Goal: Task Accomplishment & Management: Use online tool/utility

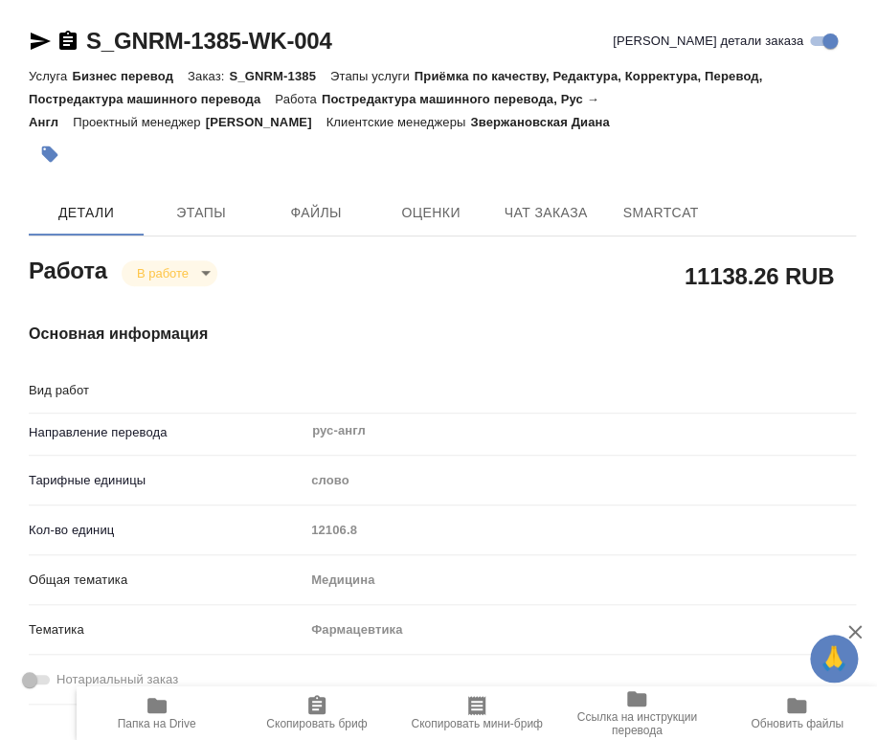
type textarea "Постредактура машинного перевода"
type textarea "x"
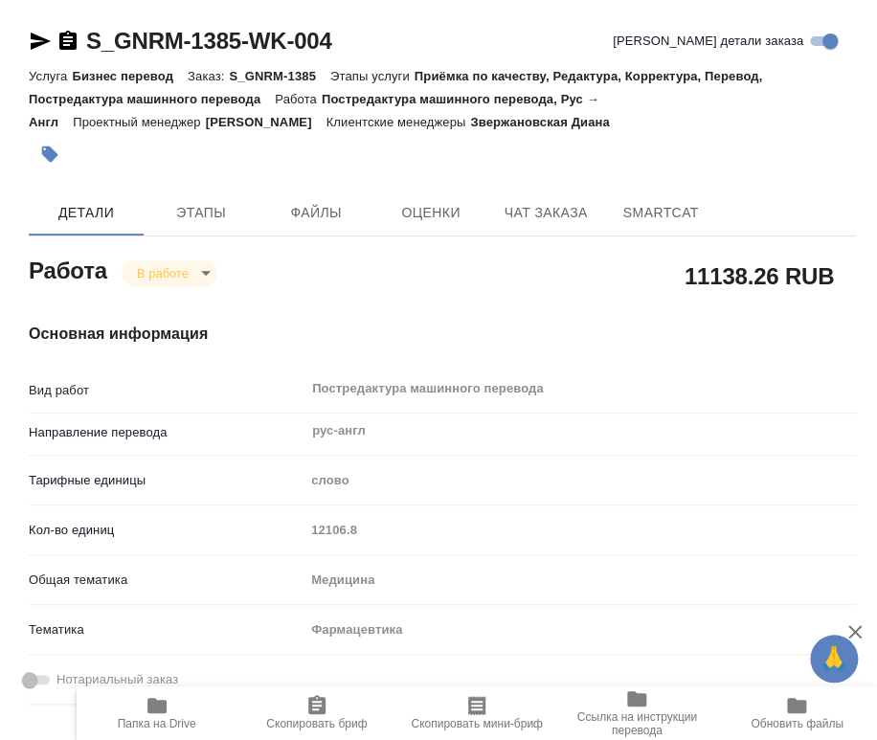
type textarea "x"
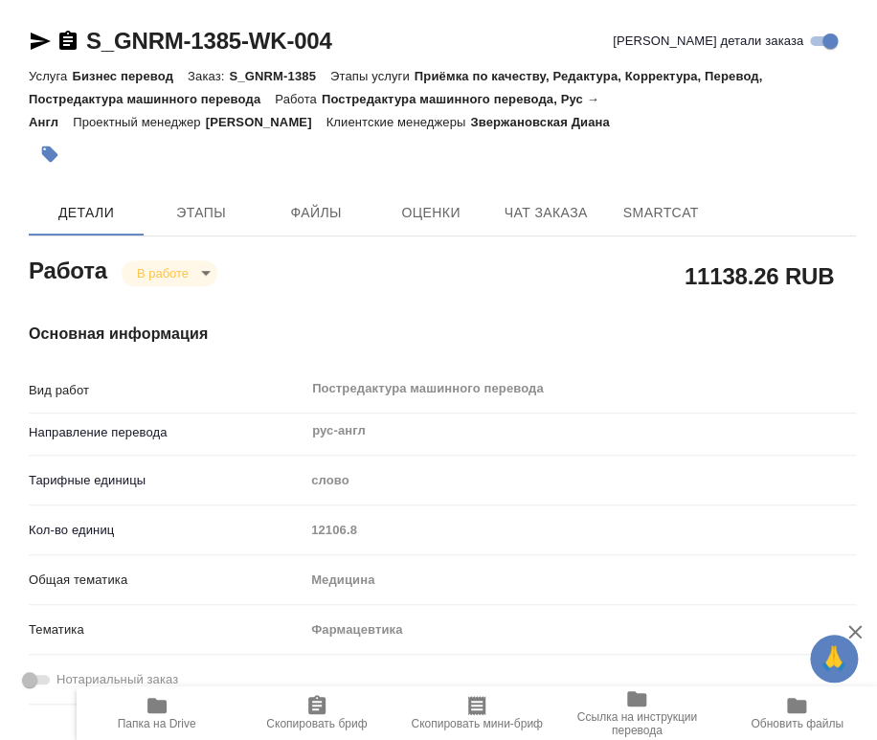
type textarea "x"
click at [168, 716] on icon "button" at bounding box center [157, 705] width 23 height 23
